Goal: Entertainment & Leisure: Consume media (video, audio)

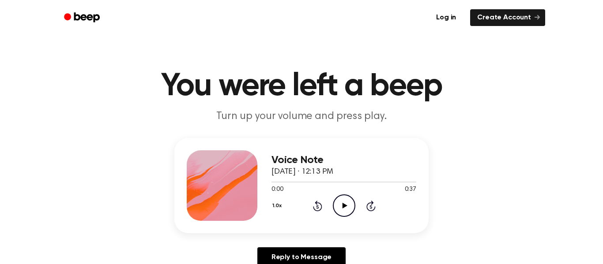
click at [350, 199] on icon "Play Audio" at bounding box center [344, 206] width 23 height 23
click at [339, 200] on icon "Play Audio" at bounding box center [344, 206] width 23 height 23
click at [350, 200] on icon "Play Audio" at bounding box center [344, 206] width 23 height 23
click at [347, 208] on icon "Play Audio" at bounding box center [344, 206] width 23 height 23
